Goal: Information Seeking & Learning: Check status

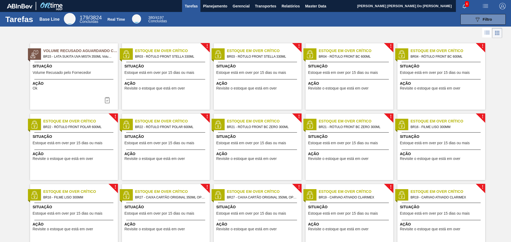
click at [500, 6] on img "button" at bounding box center [502, 6] width 6 height 6
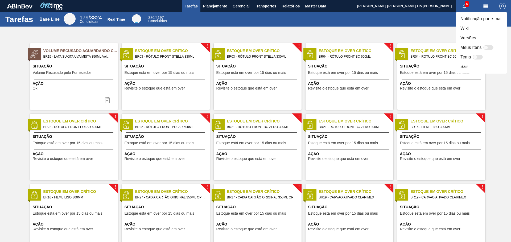
click at [219, 6] on div at bounding box center [255, 121] width 511 height 242
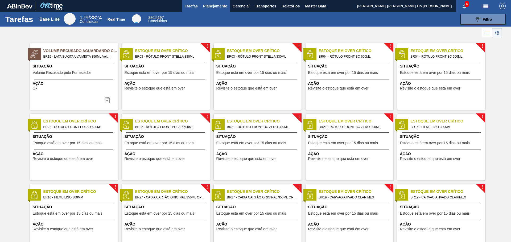
click at [213, 7] on span "Planejamento" at bounding box center [215, 6] width 24 height 6
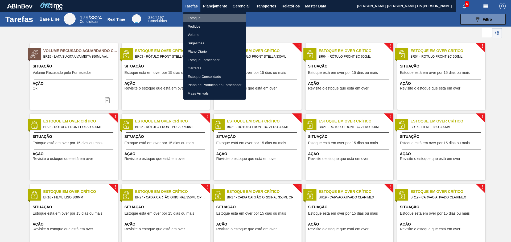
click at [196, 17] on li "Estoque" at bounding box center [214, 18] width 63 height 9
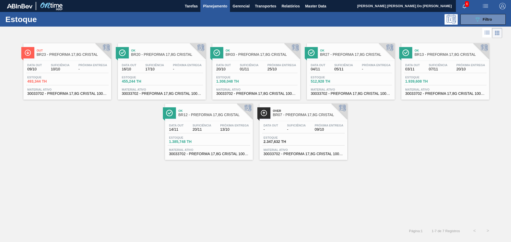
click at [500, 5] on img "button" at bounding box center [502, 6] width 6 height 6
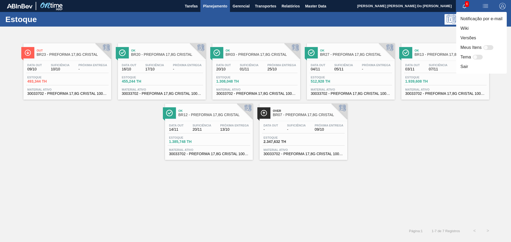
click at [421, 142] on div at bounding box center [255, 121] width 511 height 242
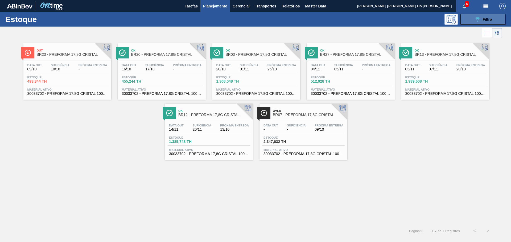
click at [475, 22] on icon "089F7B8B-B2A5-4AFE-B5C0-19BA573D28AC" at bounding box center [477, 19] width 6 height 6
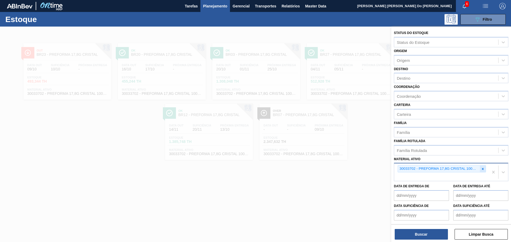
click at [482, 168] on icon at bounding box center [483, 169] width 4 height 4
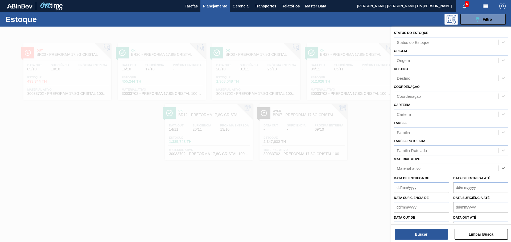
paste ativo "30018677"
type ativo "30018677"
click at [422, 181] on div "30018677 - TAMPA PLAST AMER FUSION PRETA S/LINER" at bounding box center [451, 182] width 114 height 10
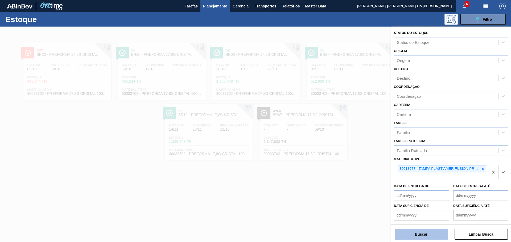
click at [429, 236] on button "Buscar" at bounding box center [421, 234] width 53 height 11
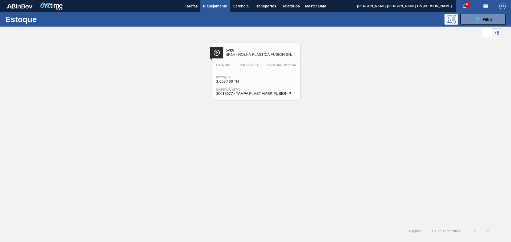
click at [266, 59] on div "Over BR14 - ROLHA PLÁSTICA FUSION SHORT" at bounding box center [262, 53] width 72 height 12
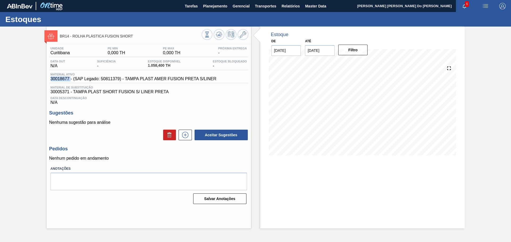
drag, startPoint x: 68, startPoint y: 79, endPoint x: 47, endPoint y: 78, distance: 21.3
click at [47, 78] on div "Unidade Curitibana PE MIN 0,000 TH PE MAX 0,000 TH Próxima Entrega - Data out N…" at bounding box center [149, 125] width 204 height 162
